Goal: Task Accomplishment & Management: Manage account settings

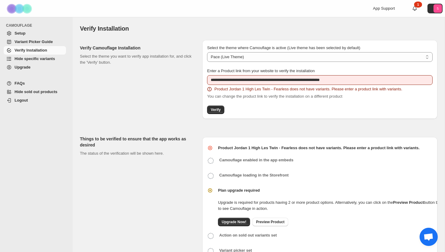
select select "**********"
click at [36, 40] on span "Variant Picker Guide" at bounding box center [34, 41] width 38 height 5
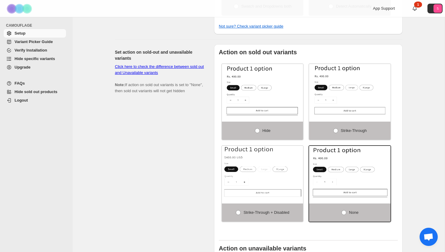
scroll to position [370, 0]
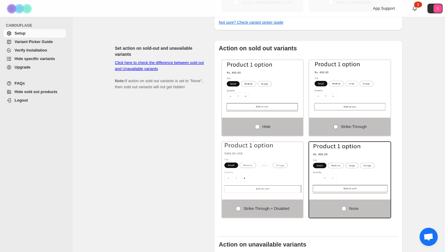
click at [355, 129] on span "Strike-through" at bounding box center [354, 126] width 26 height 5
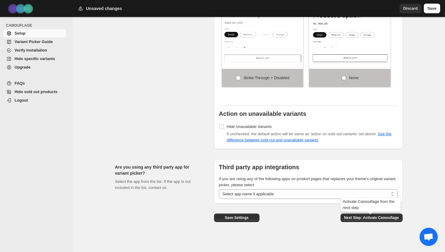
scroll to position [499, 0]
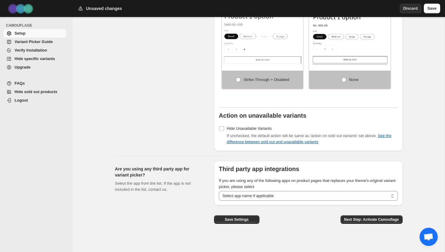
click at [433, 10] on span "Save" at bounding box center [432, 8] width 9 height 6
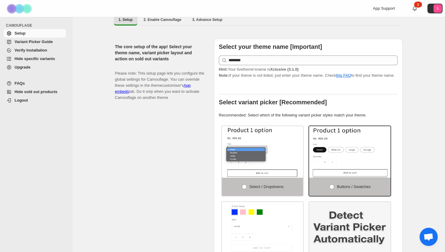
scroll to position [29, 0]
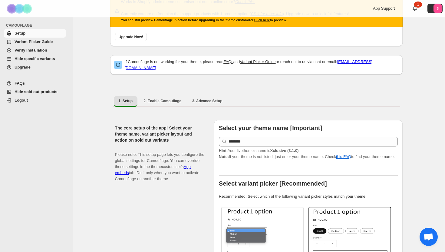
click at [28, 99] on span "Logout" at bounding box center [40, 100] width 50 height 6
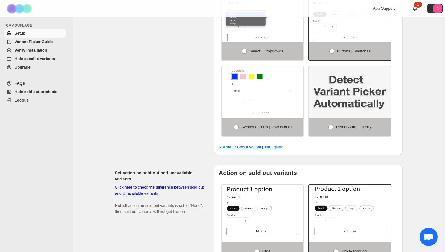
scroll to position [200, 0]
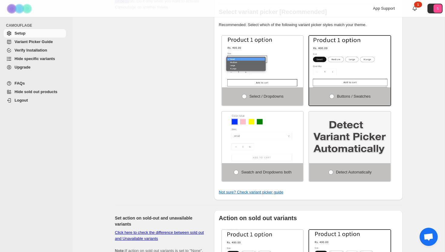
click at [29, 41] on span "Variant Picker Guide" at bounding box center [34, 41] width 38 height 5
